Goal: Task Accomplishment & Management: Manage account settings

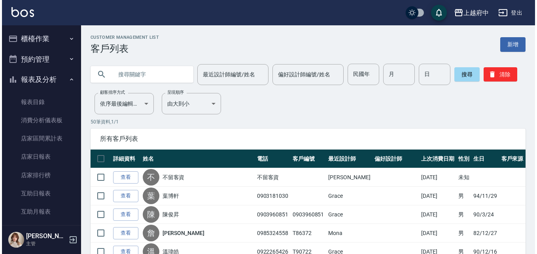
scroll to position [751, 0]
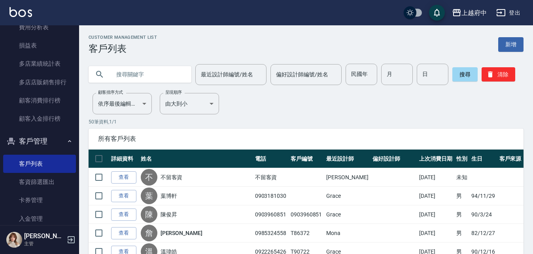
click at [166, 79] on input "text" at bounding box center [148, 74] width 74 height 21
type input "0989214329"
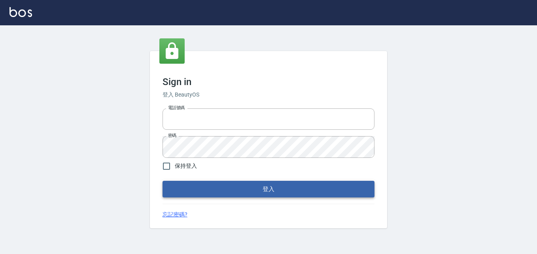
type input "0911903627"
click at [274, 189] on button "登入" at bounding box center [268, 189] width 212 height 17
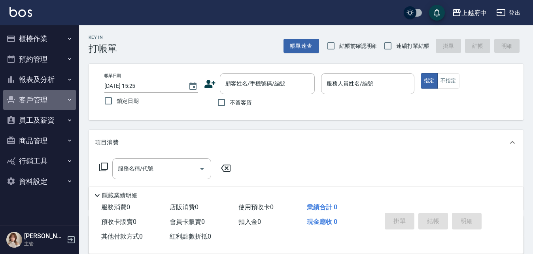
click at [36, 94] on button "客戶管理" at bounding box center [39, 100] width 73 height 21
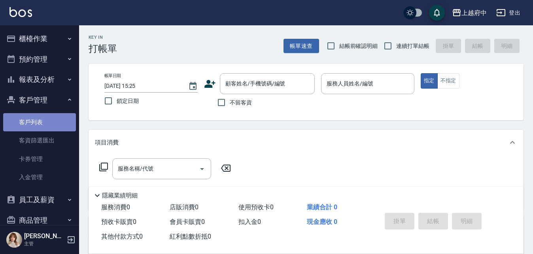
click at [55, 116] on link "客戶列表" at bounding box center [39, 122] width 73 height 18
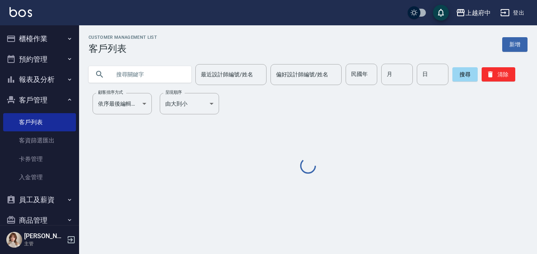
drag, startPoint x: 141, startPoint y: 75, endPoint x: 146, endPoint y: 76, distance: 5.3
click at [142, 75] on input "text" at bounding box center [148, 74] width 74 height 21
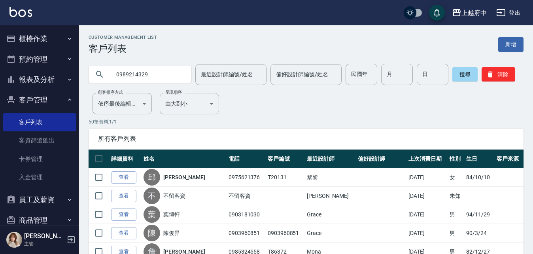
type input "0989214329"
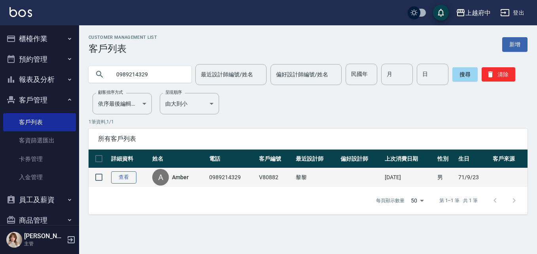
click at [122, 175] on link "查看" at bounding box center [123, 177] width 25 height 12
